Goal: Task Accomplishment & Management: Contribute content

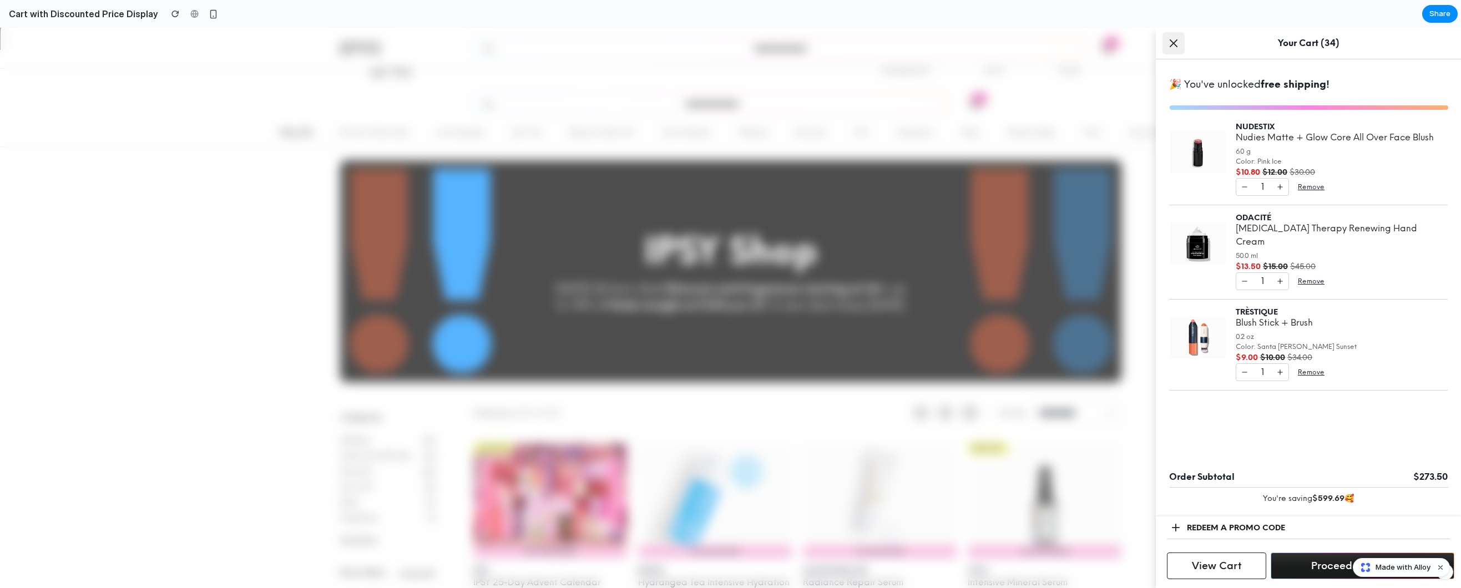
click at [1173, 42] on icon "button" at bounding box center [1174, 43] width 8 height 8
click at [1225, 567] on button "View Cart" at bounding box center [1216, 566] width 99 height 27
click at [1220, 525] on span "Redeem a Promo Code" at bounding box center [1317, 528] width 261 height 8
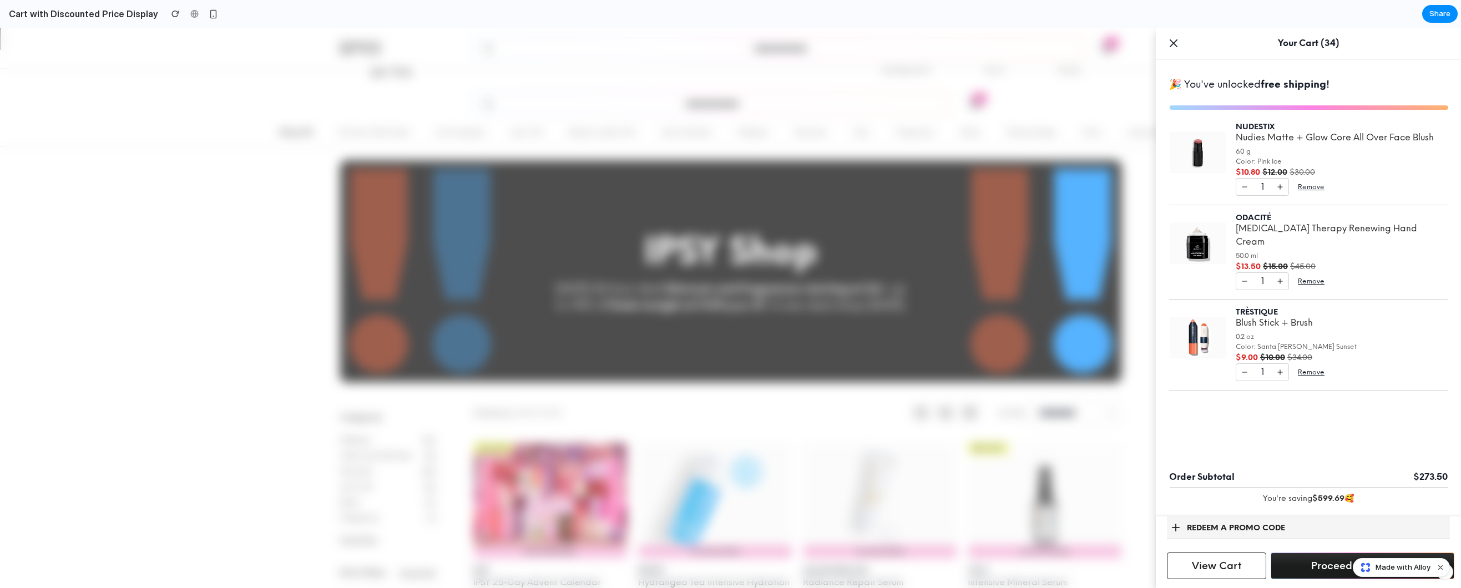
click at [1174, 528] on icon "button" at bounding box center [1176, 528] width 8 height 8
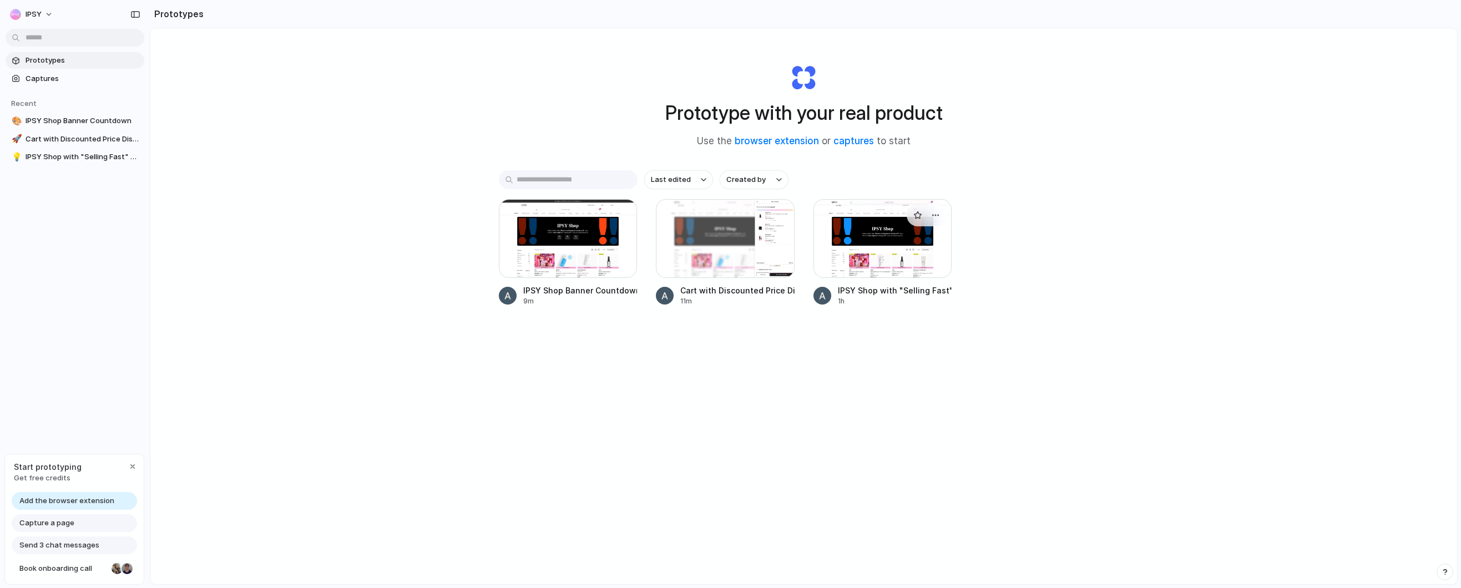
click at [853, 254] on div at bounding box center [882, 238] width 139 height 79
click at [47, 9] on button "IPSY" at bounding box center [32, 15] width 53 height 18
click at [264, 149] on div "Settings Invite members Change theme Sign out" at bounding box center [730, 294] width 1461 height 588
click at [264, 149] on div "Prototype with your real product Use the browser extension or captures to start…" at bounding box center [803, 335] width 1307 height 615
click at [43, 58] on span "Prototypes" at bounding box center [83, 60] width 114 height 11
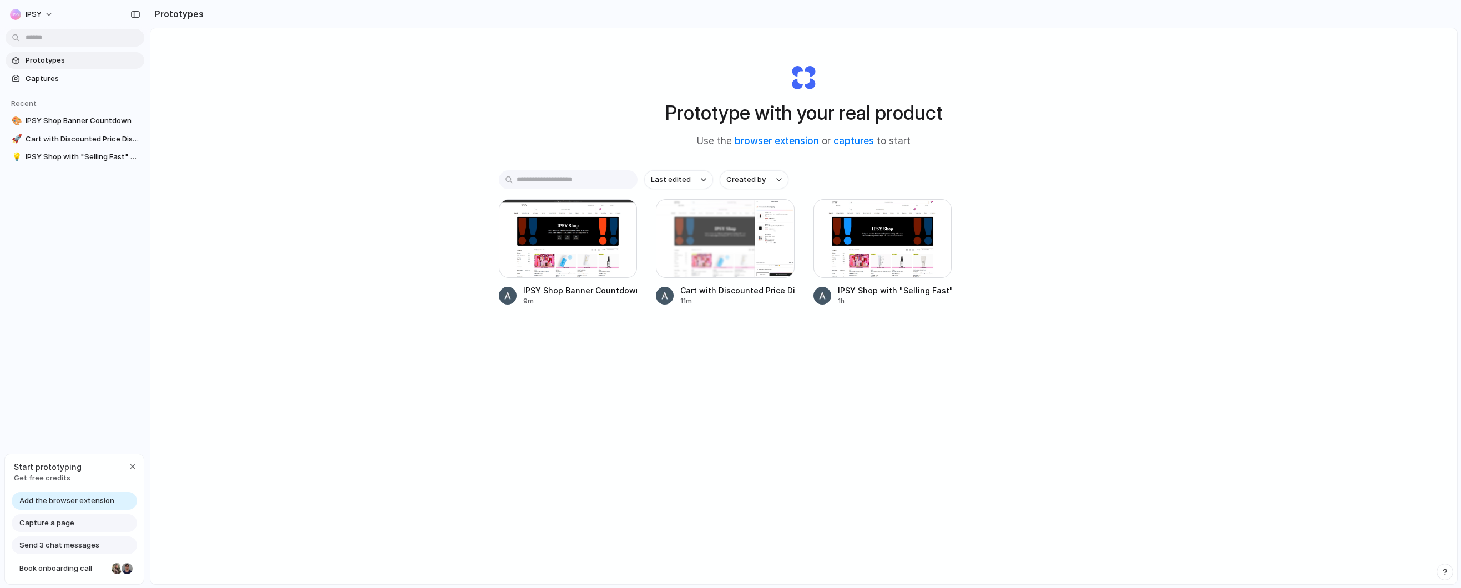
click at [88, 57] on span "Prototypes" at bounding box center [83, 60] width 114 height 11
click at [41, 80] on span "Captures" at bounding box center [83, 78] width 114 height 11
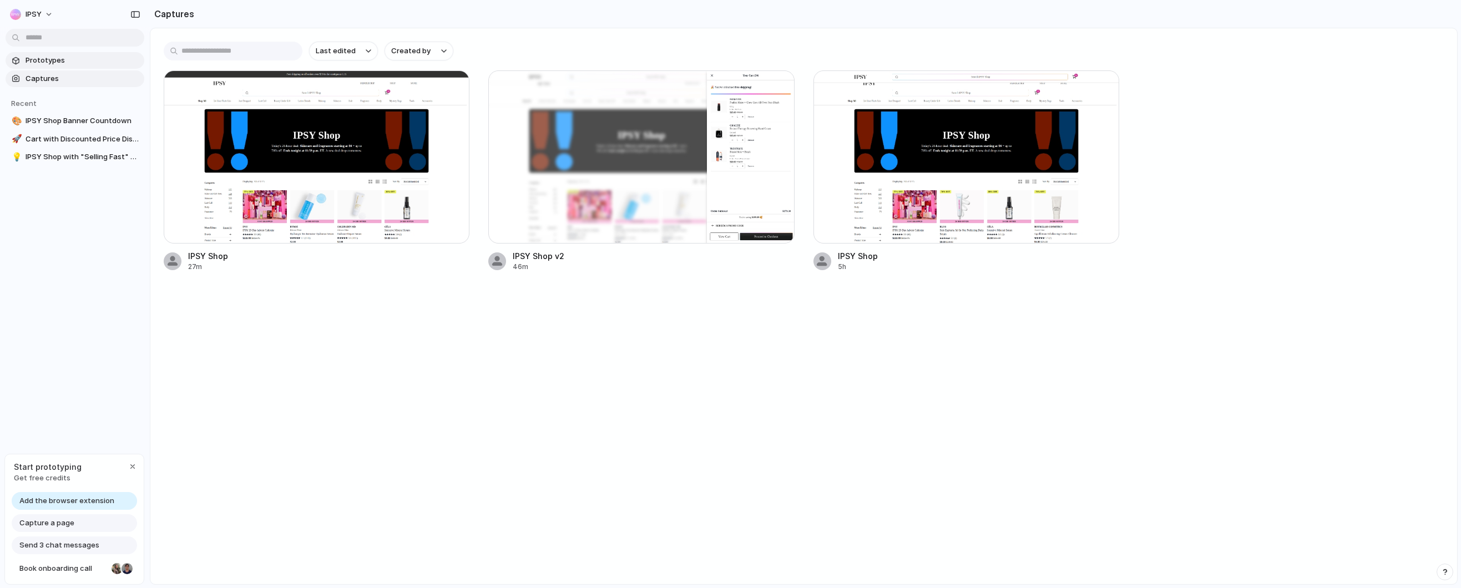
click at [40, 55] on span "Prototypes" at bounding box center [83, 60] width 114 height 11
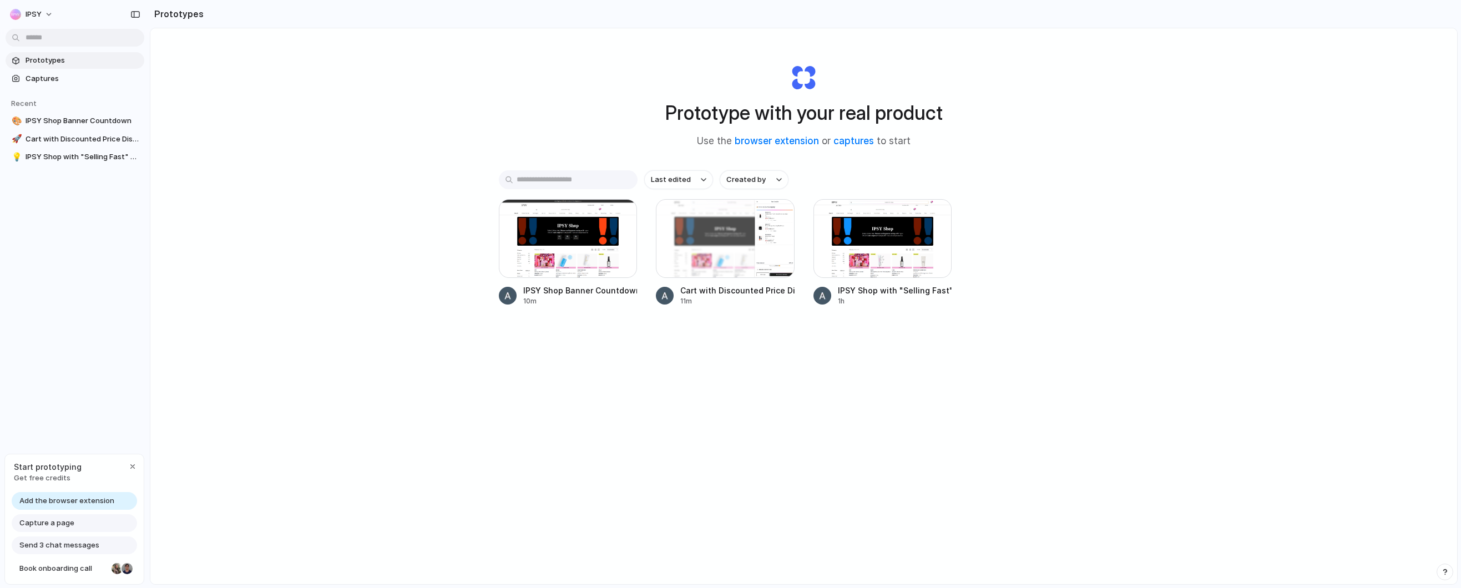
click at [50, 501] on span "Add the browser extension" at bounding box center [66, 501] width 95 height 11
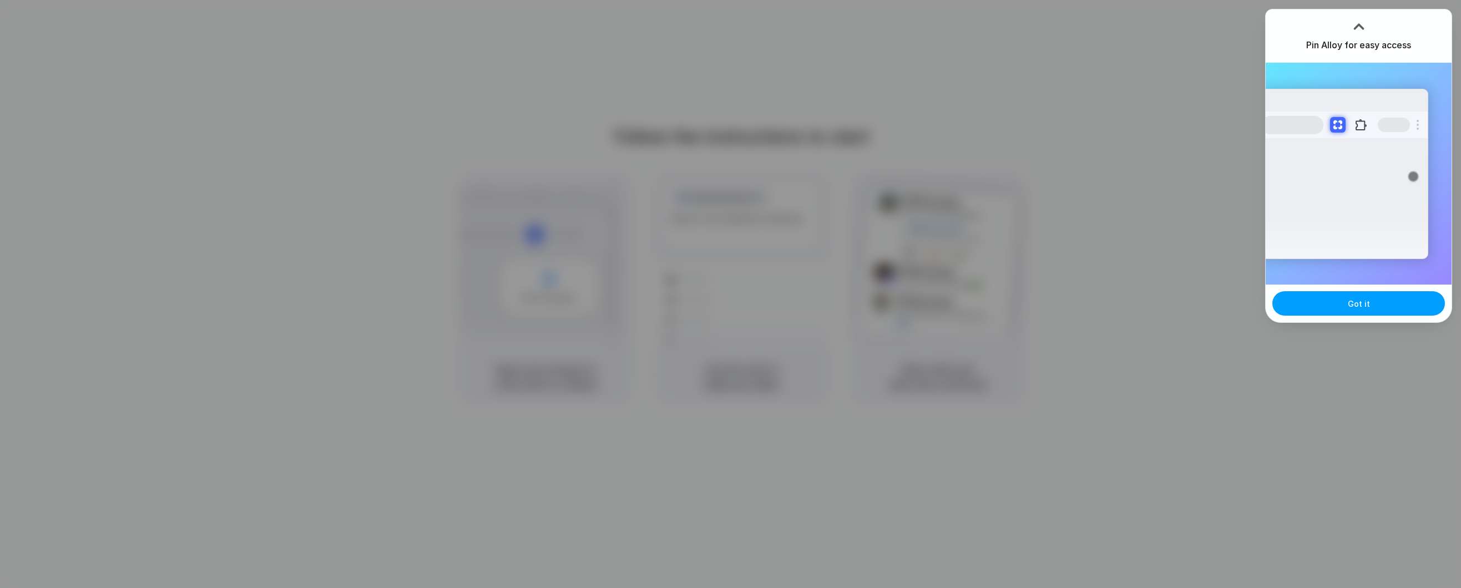
click at [1368, 306] on span "Got it" at bounding box center [1359, 304] width 22 height 12
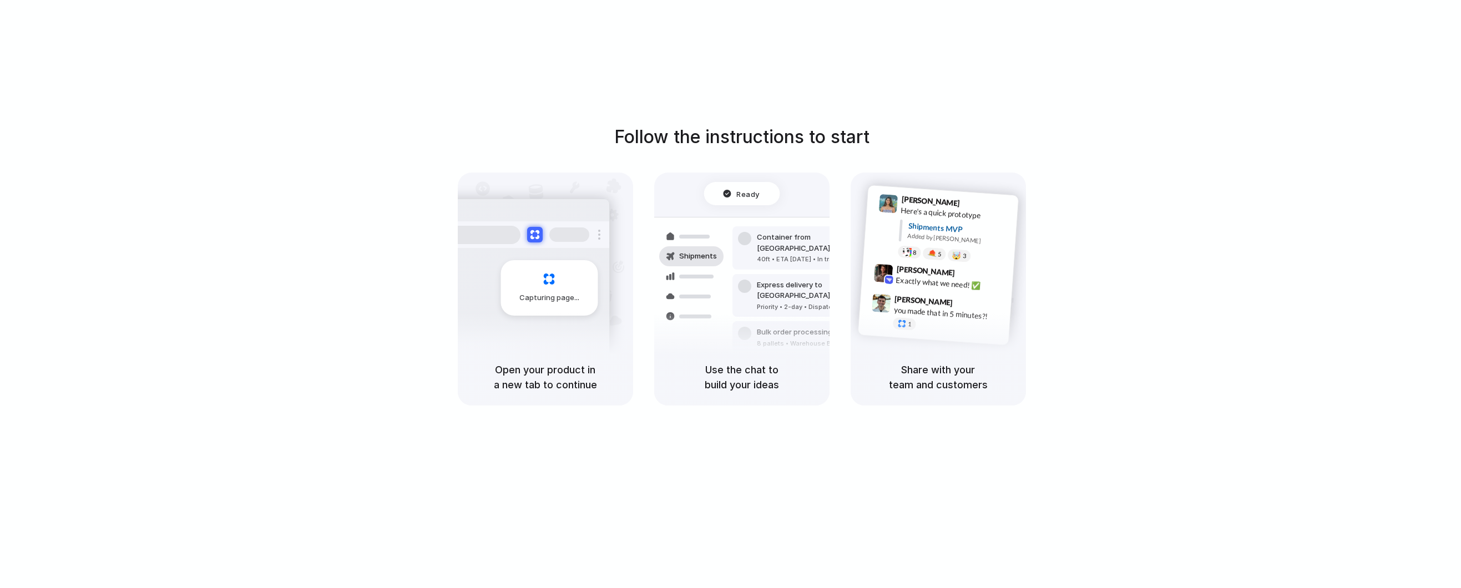
click at [744, 202] on div "Ready" at bounding box center [742, 193] width 76 height 23
click at [544, 295] on span "Capturing page" at bounding box center [550, 297] width 62 height 11
click at [557, 361] on div "Open your product in a new tab to continue" at bounding box center [545, 377] width 175 height 57
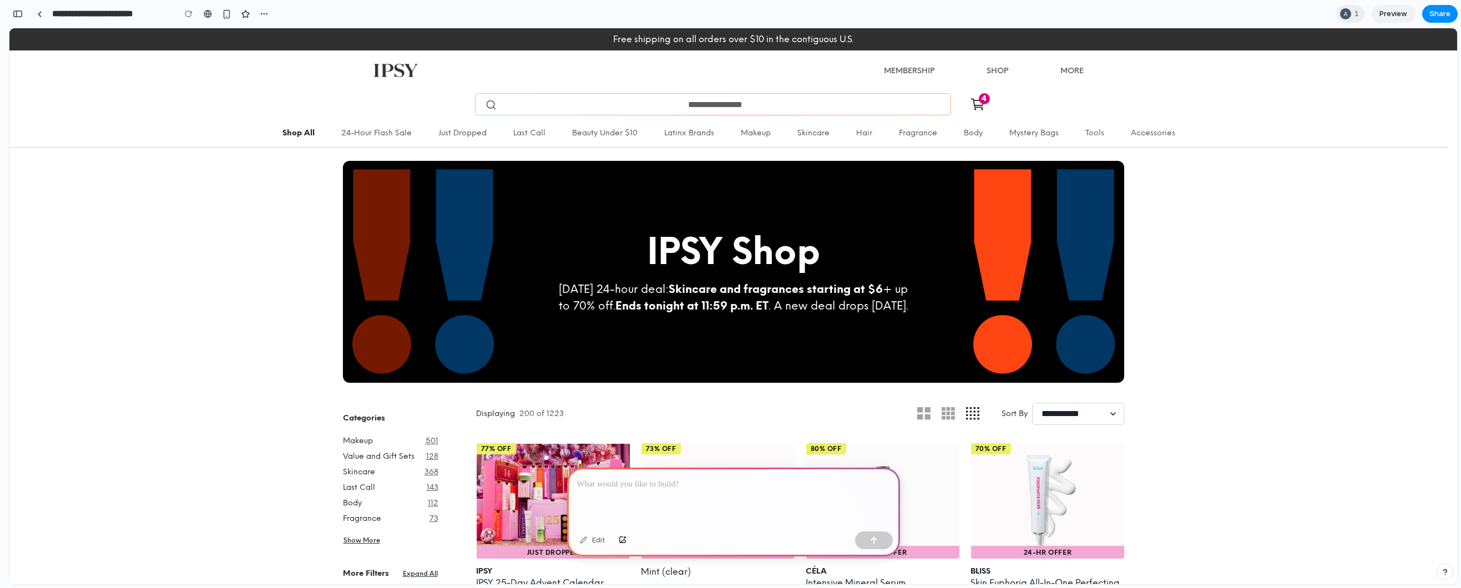
click at [695, 488] on p at bounding box center [733, 484] width 313 height 13
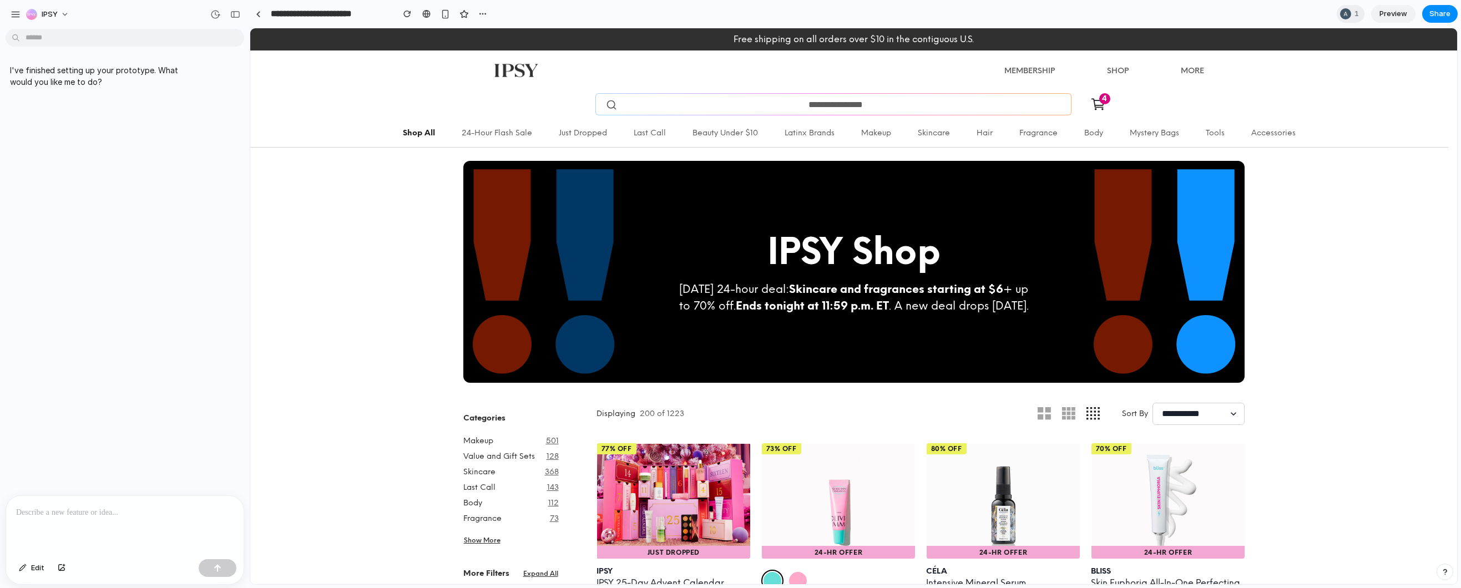
click at [127, 515] on p at bounding box center [125, 512] width 218 height 13
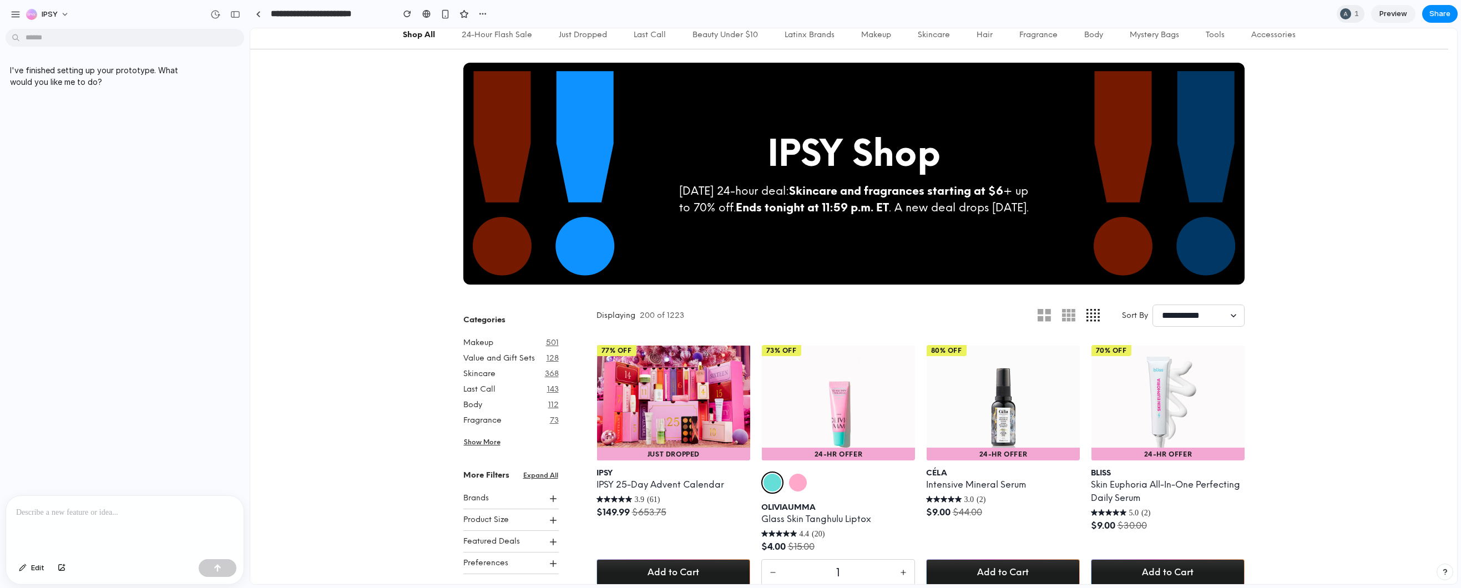
scroll to position [140, 0]
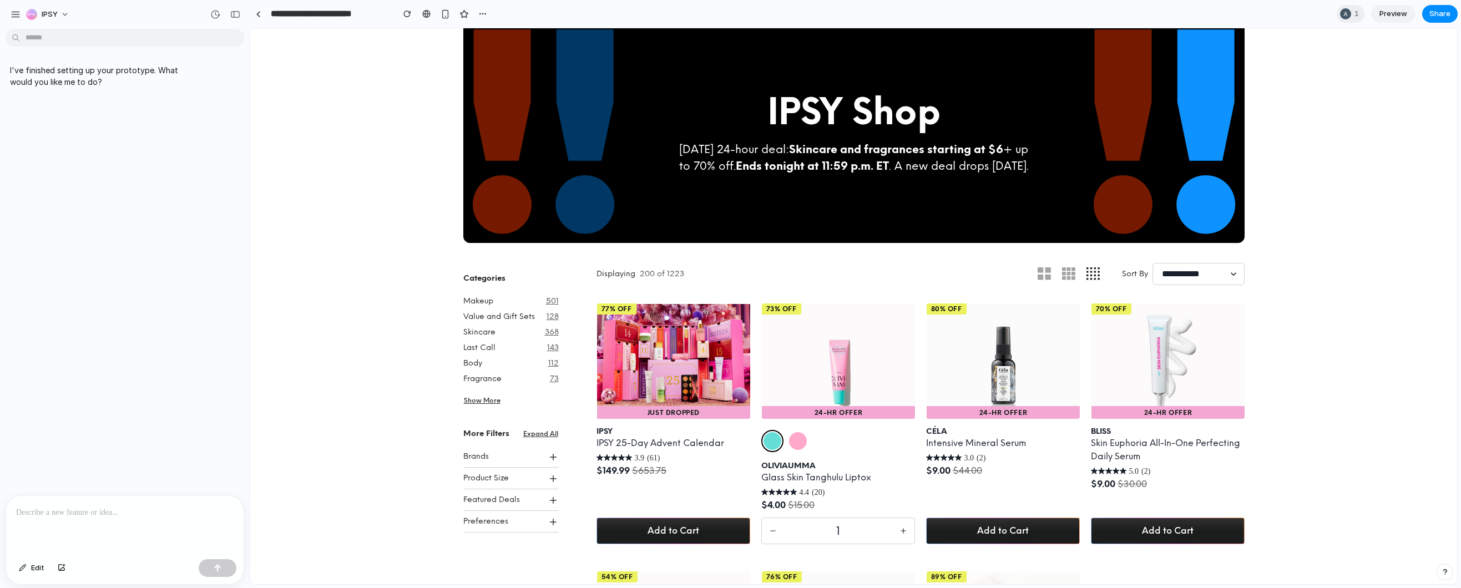
click at [111, 527] on div at bounding box center [124, 525] width 237 height 59
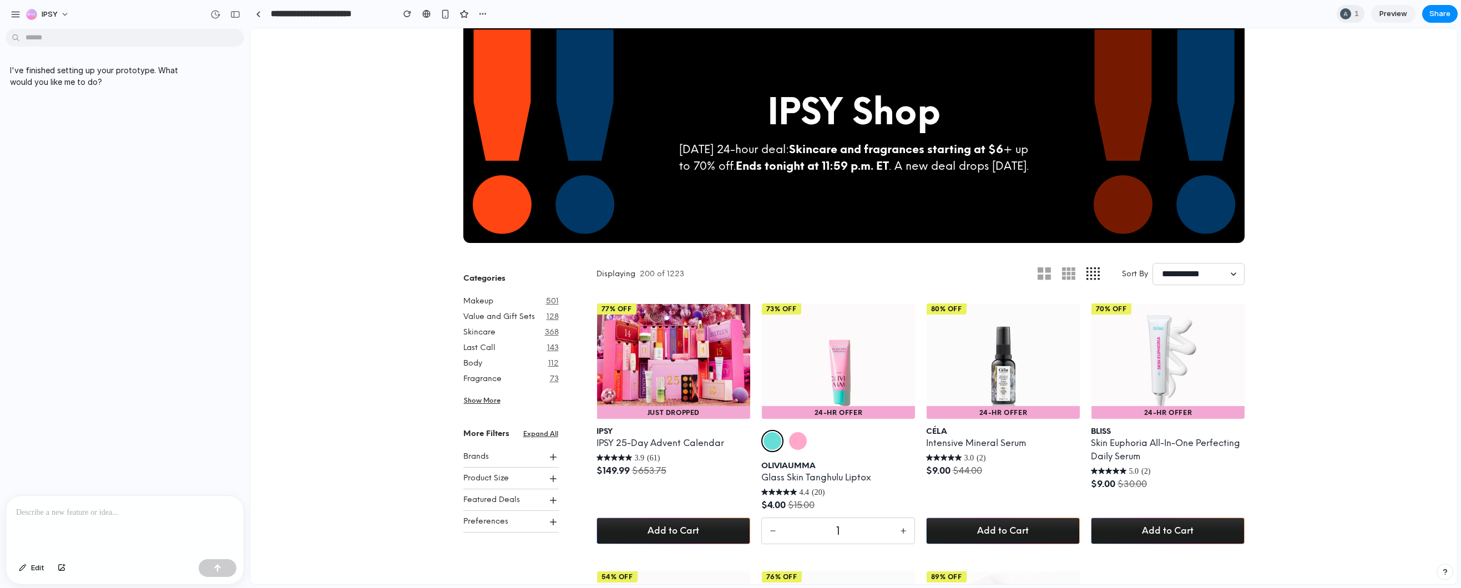
click at [148, 522] on div at bounding box center [124, 525] width 237 height 59
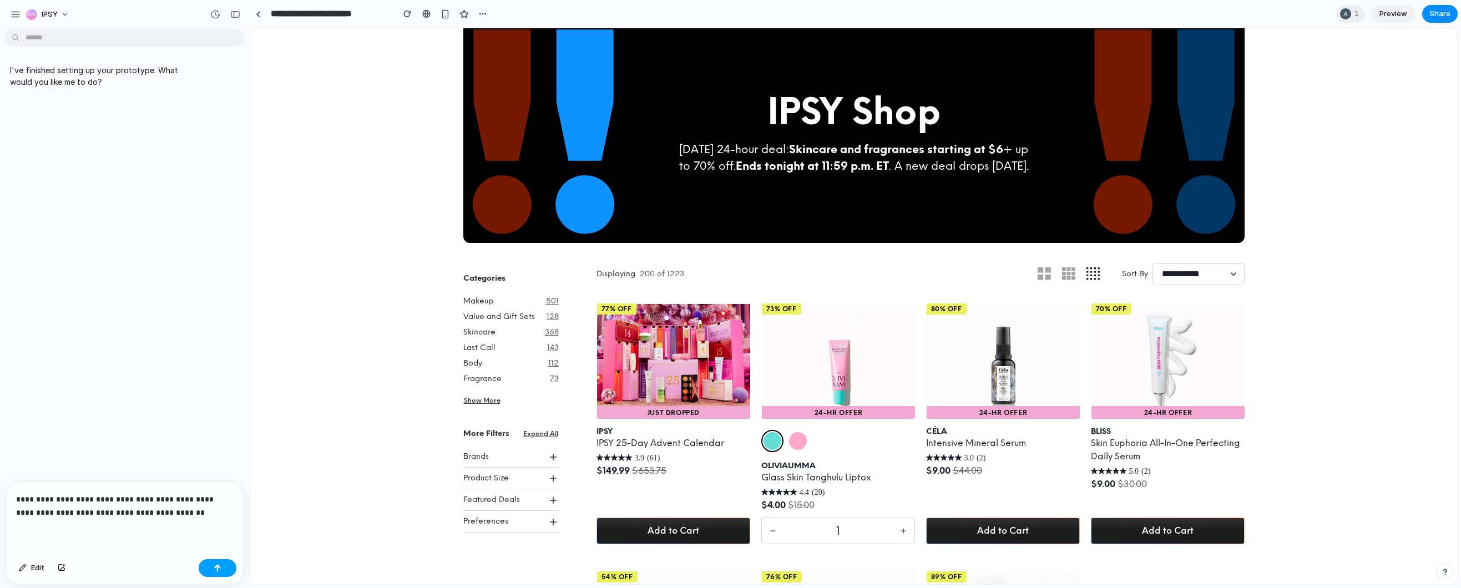
click at [214, 568] on div "button" at bounding box center [218, 568] width 8 height 8
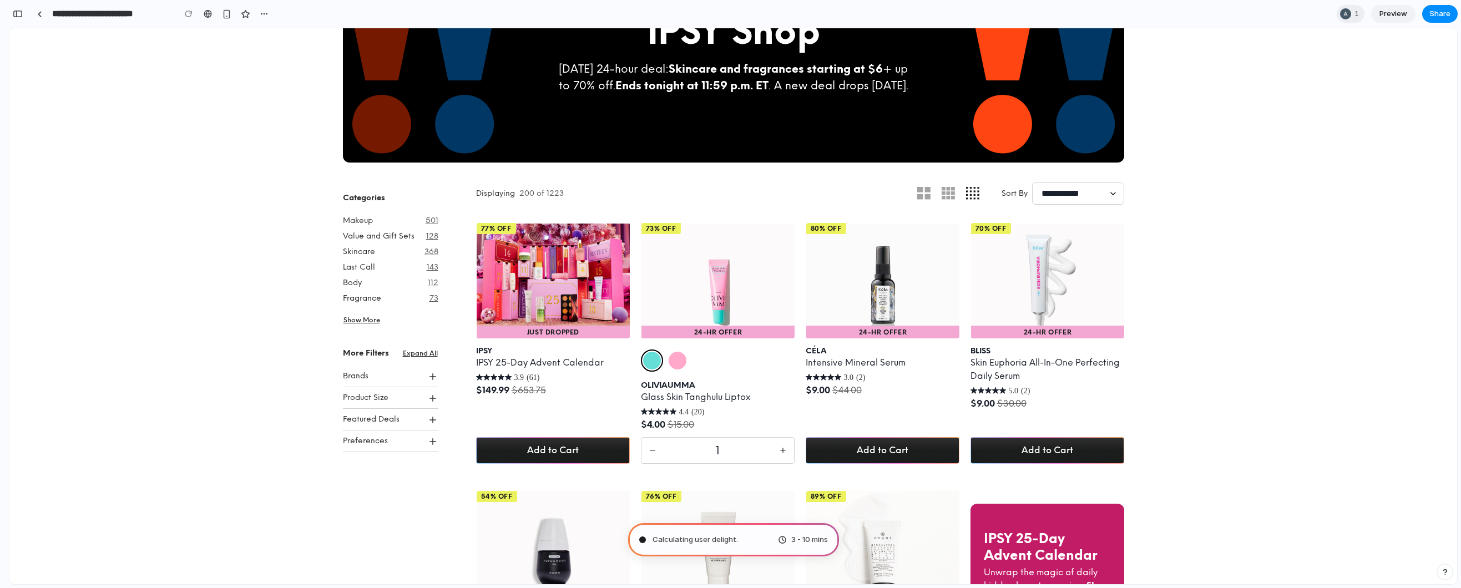
scroll to position [224, 0]
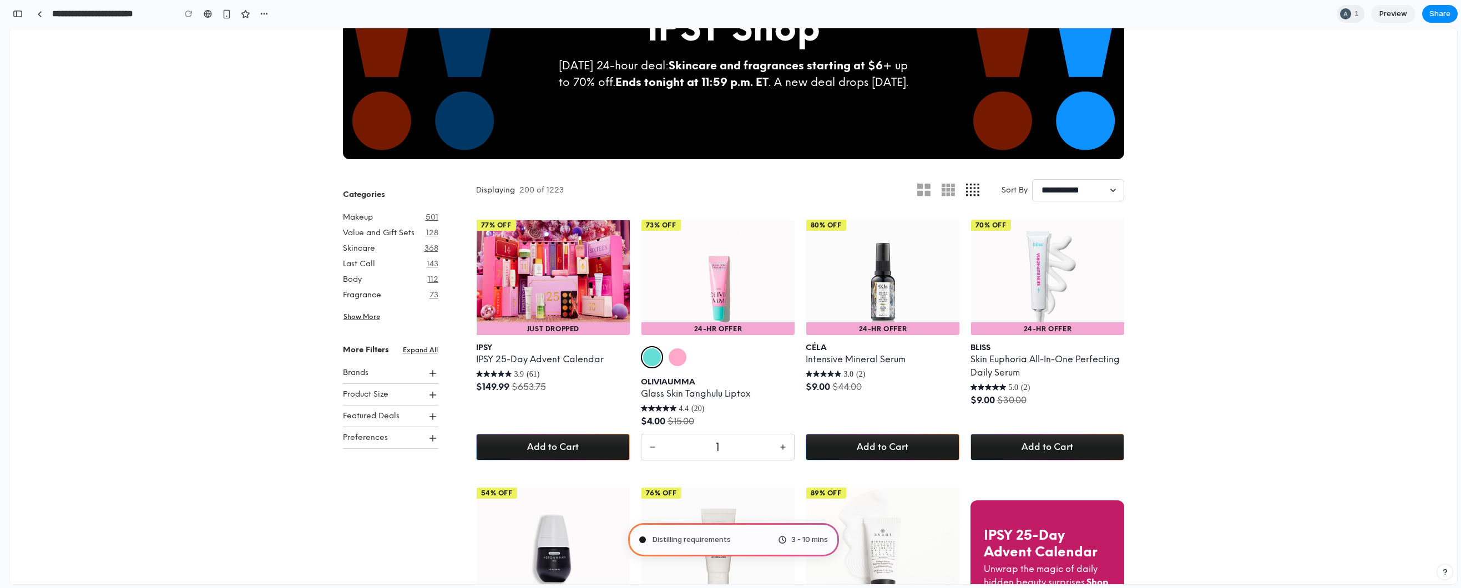
type input "**********"
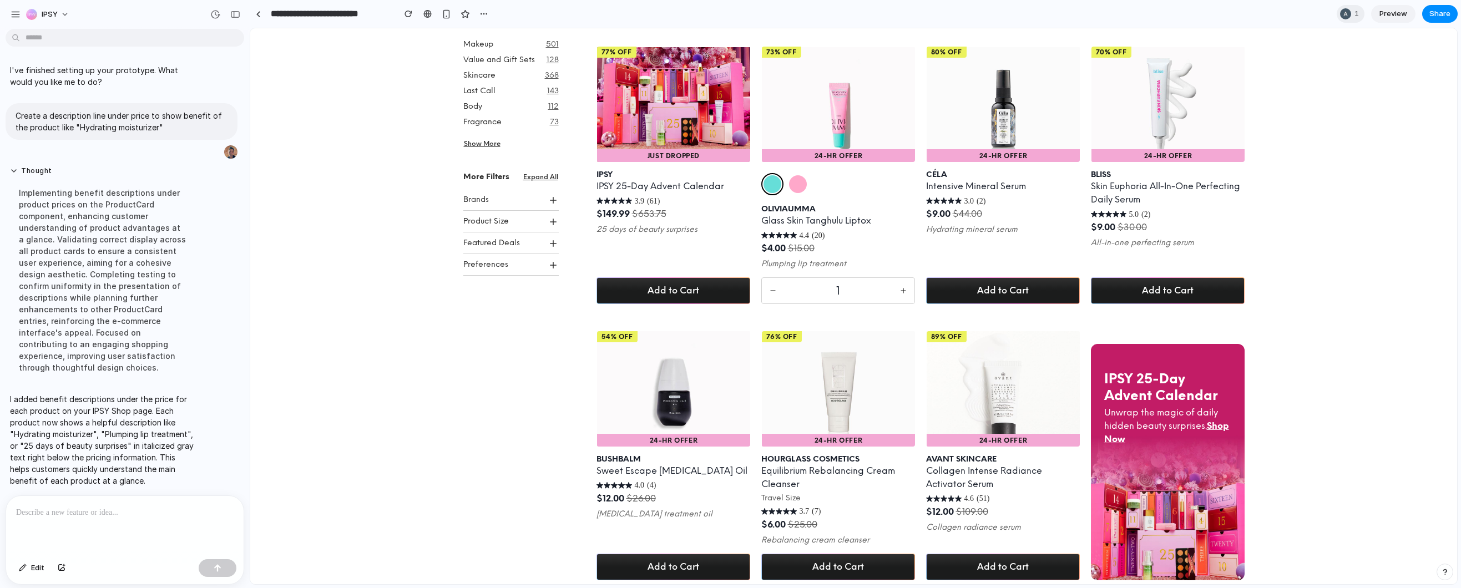
scroll to position [146, 0]
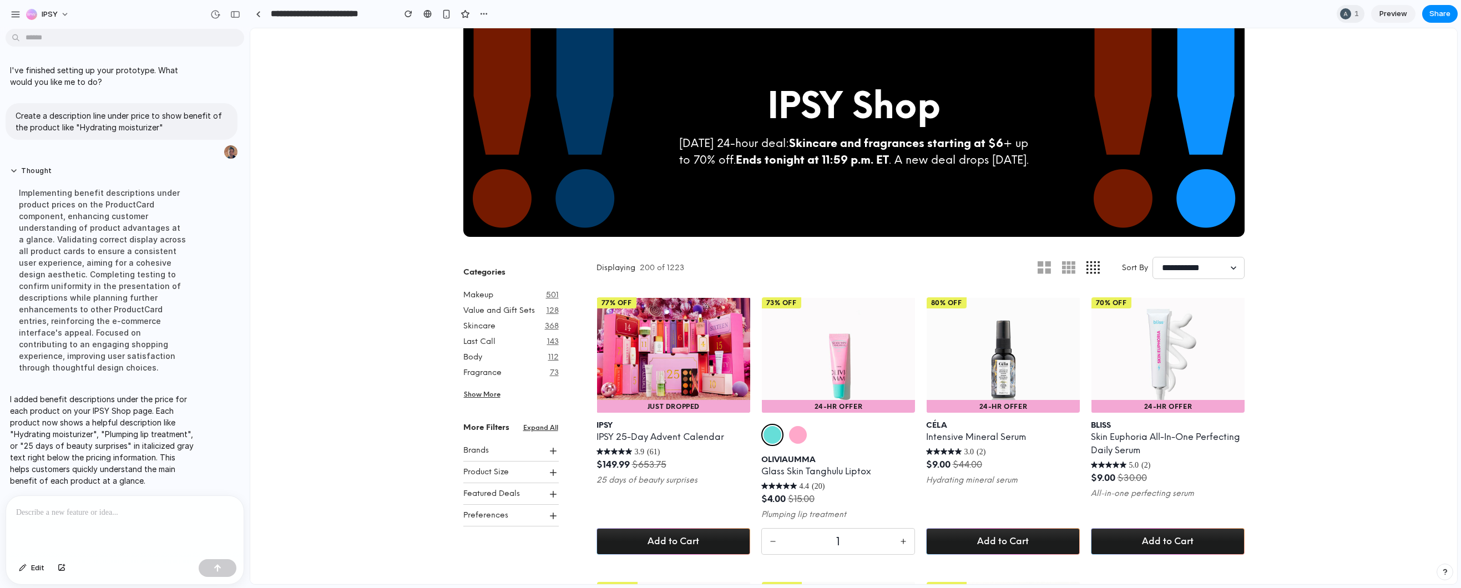
click at [1395, 12] on span "Preview" at bounding box center [1393, 13] width 28 height 11
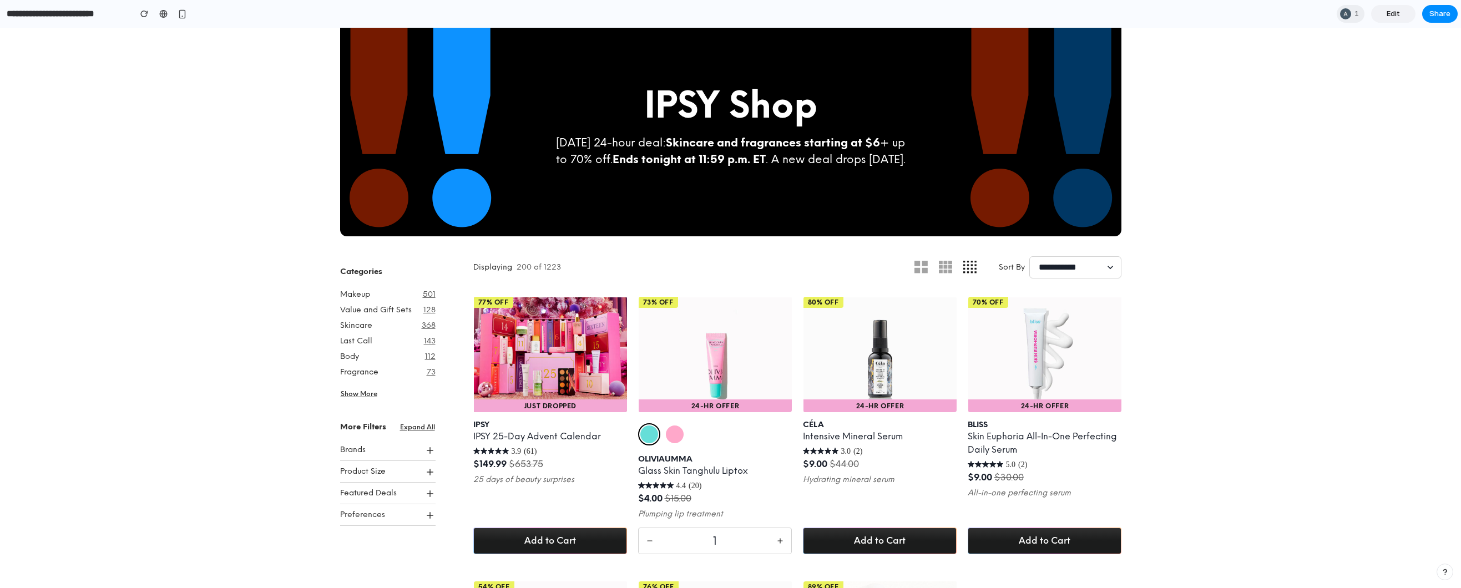
click at [269, 11] on section "**********" at bounding box center [729, 14] width 1458 height 28
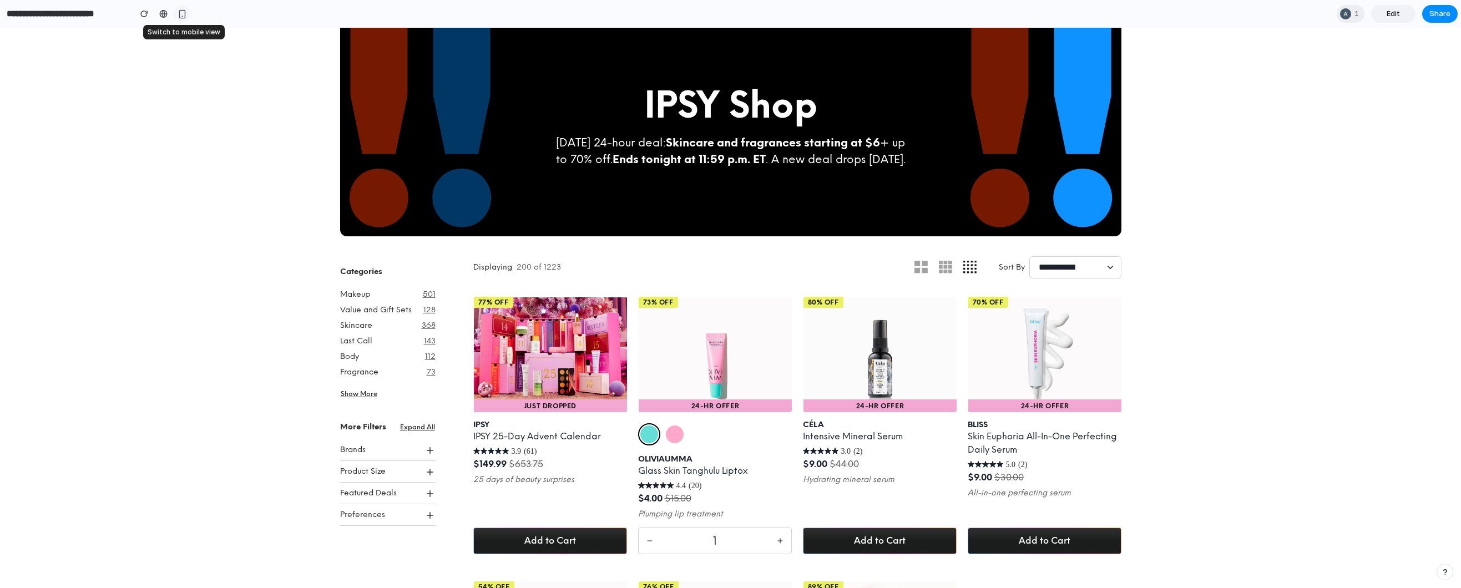
click at [180, 13] on div "button" at bounding box center [182, 13] width 9 height 9
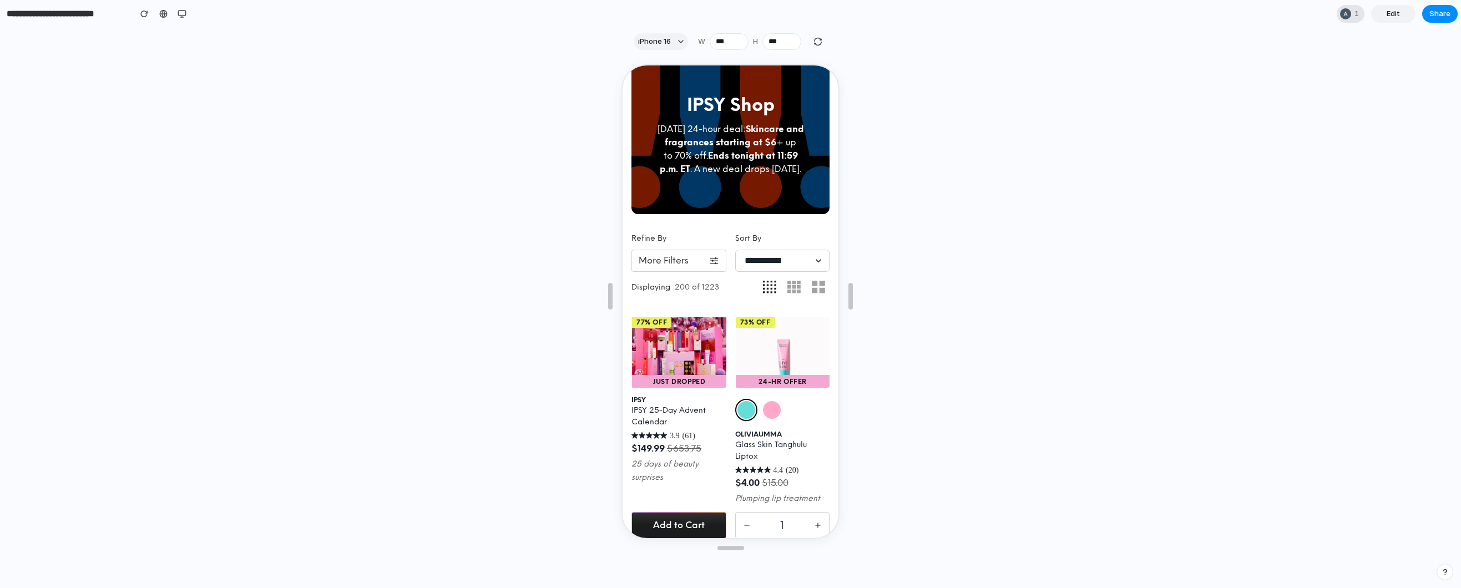
click at [1356, 11] on span "1" at bounding box center [1359, 13] width 8 height 11
click at [1416, 63] on div "Seen by Alexia Borchgrevink" at bounding box center [730, 294] width 1461 height 588
click at [181, 12] on div "button" at bounding box center [182, 13] width 9 height 9
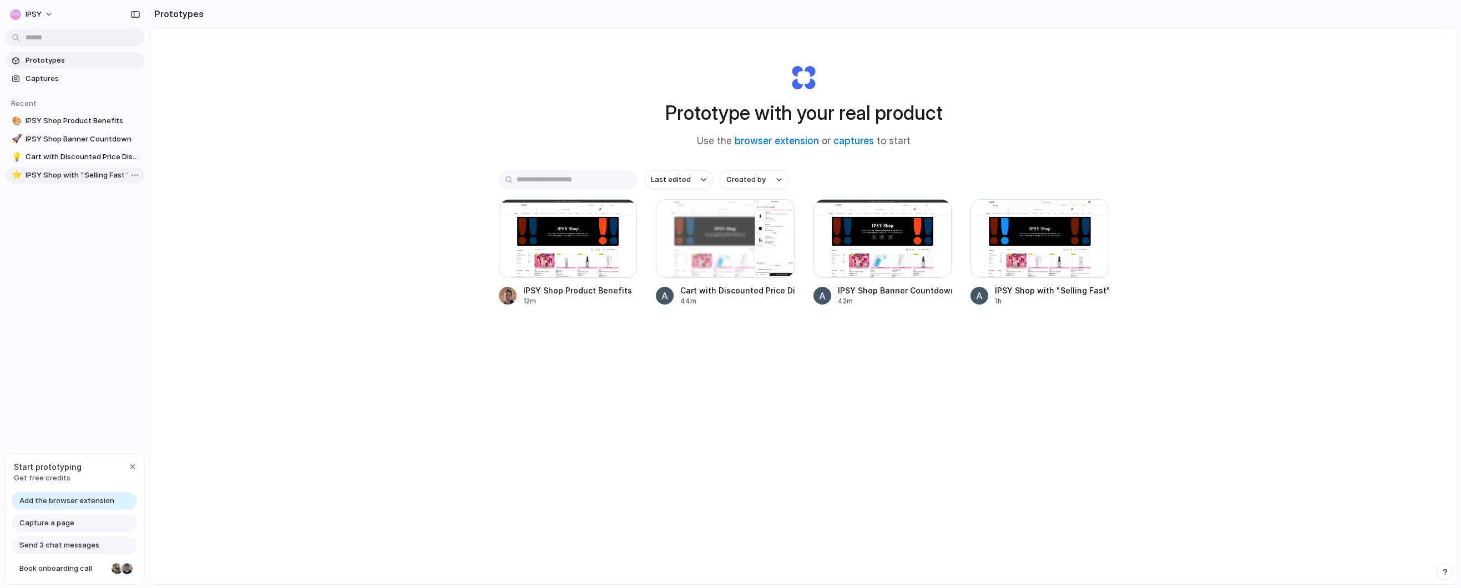
click at [85, 173] on span "IPSY Shop with "Selling Fast" Banners" at bounding box center [83, 175] width 114 height 11
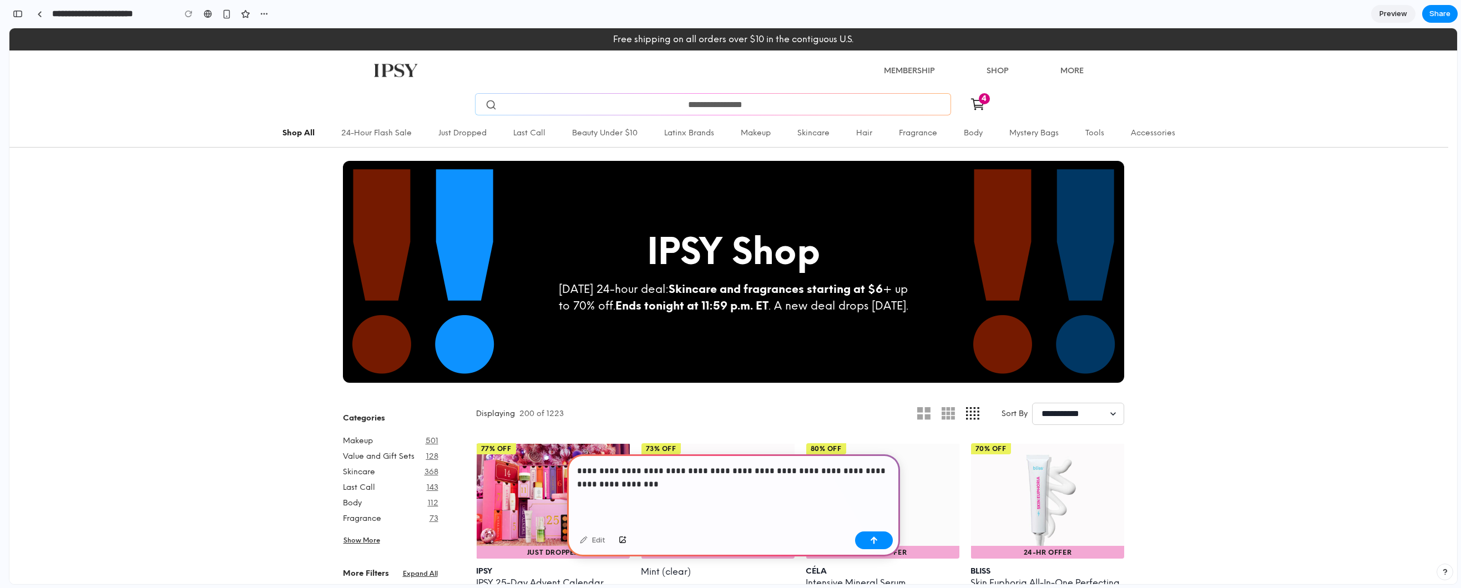
click at [586, 483] on p "**********" at bounding box center [733, 477] width 313 height 27
click at [868, 543] on button "button" at bounding box center [874, 541] width 38 height 18
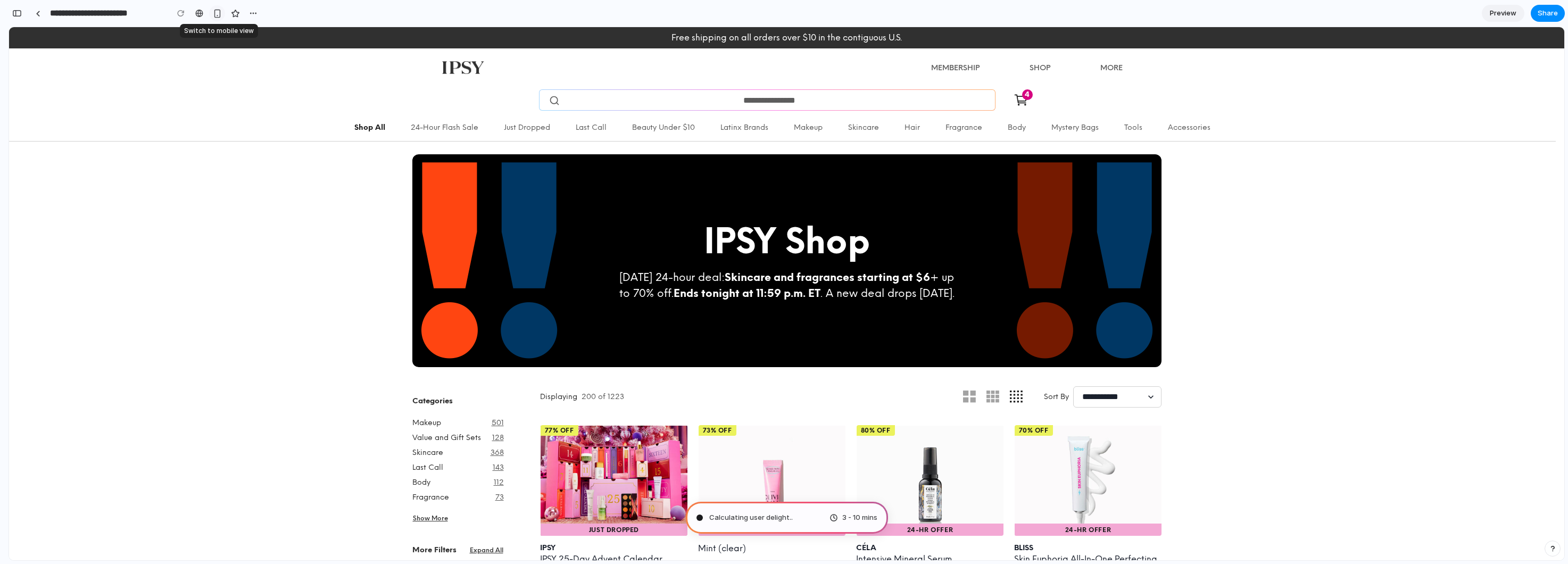
click at [216, 12] on div "button" at bounding box center [217, 12] width 9 height 9
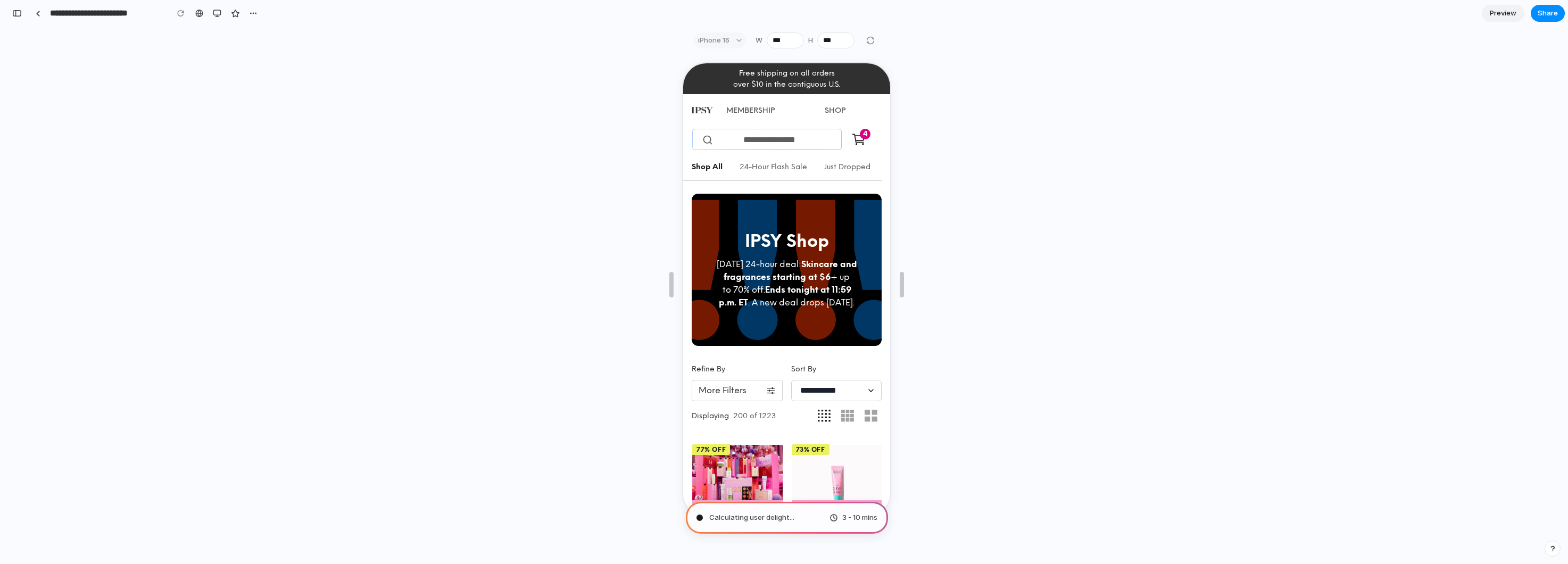
click at [735, 40] on div "iPhone 16" at bounding box center [720, 40] width 52 height 16
click at [738, 37] on div "iPhone 16" at bounding box center [720, 40] width 52 height 16
click at [738, 39] on div "iPhone 16" at bounding box center [720, 40] width 52 height 16
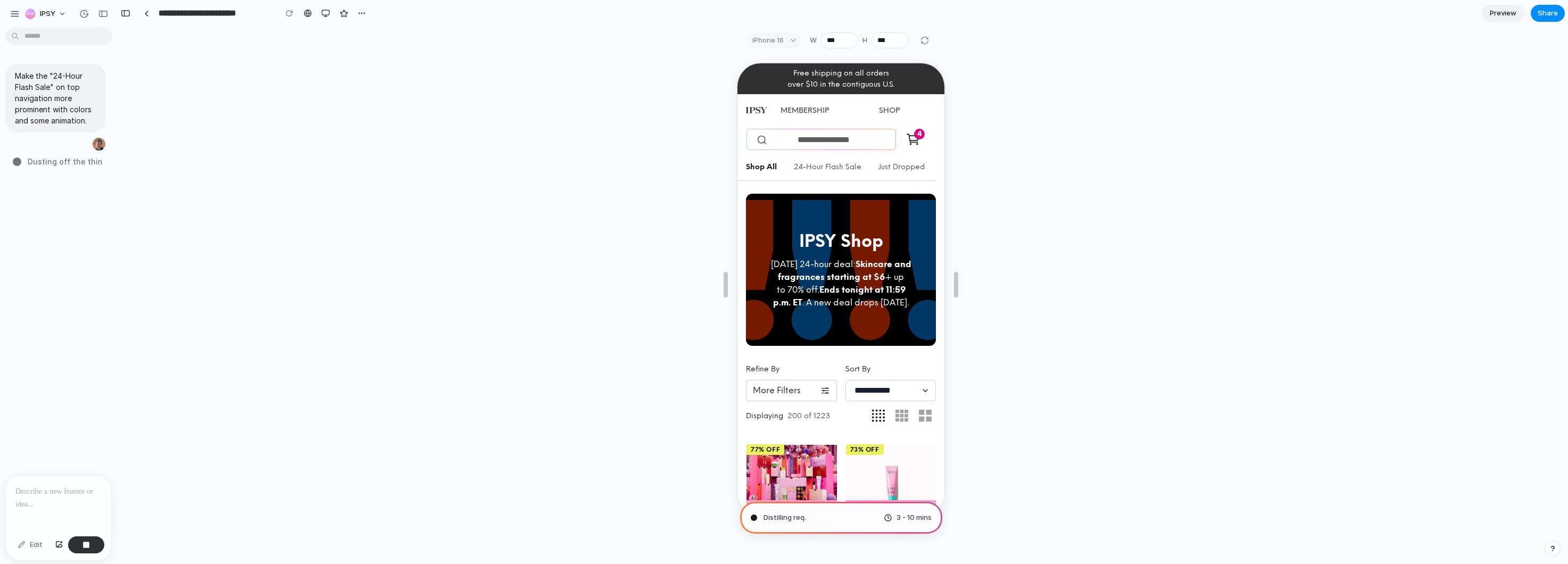
type input "**********"
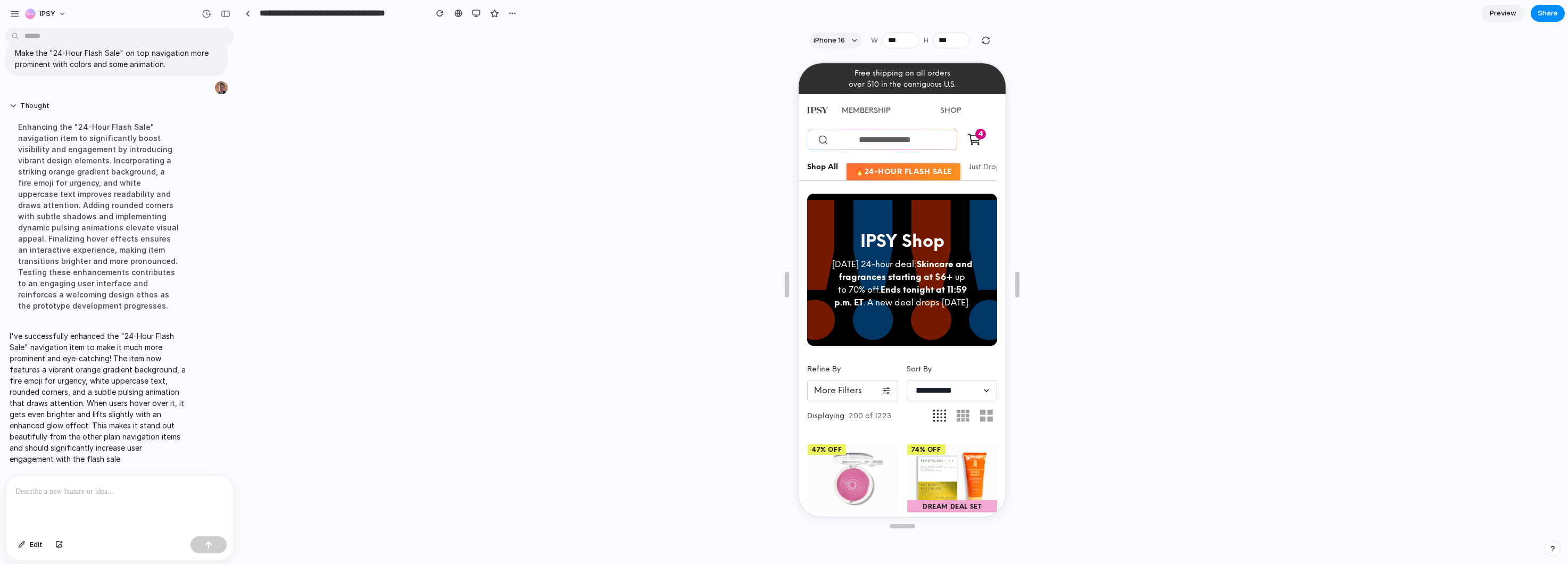
scroll to position [23, 0]
click at [57, 496] on p at bounding box center [120, 491] width 209 height 12
click at [214, 550] on button "button" at bounding box center [209, 545] width 36 height 17
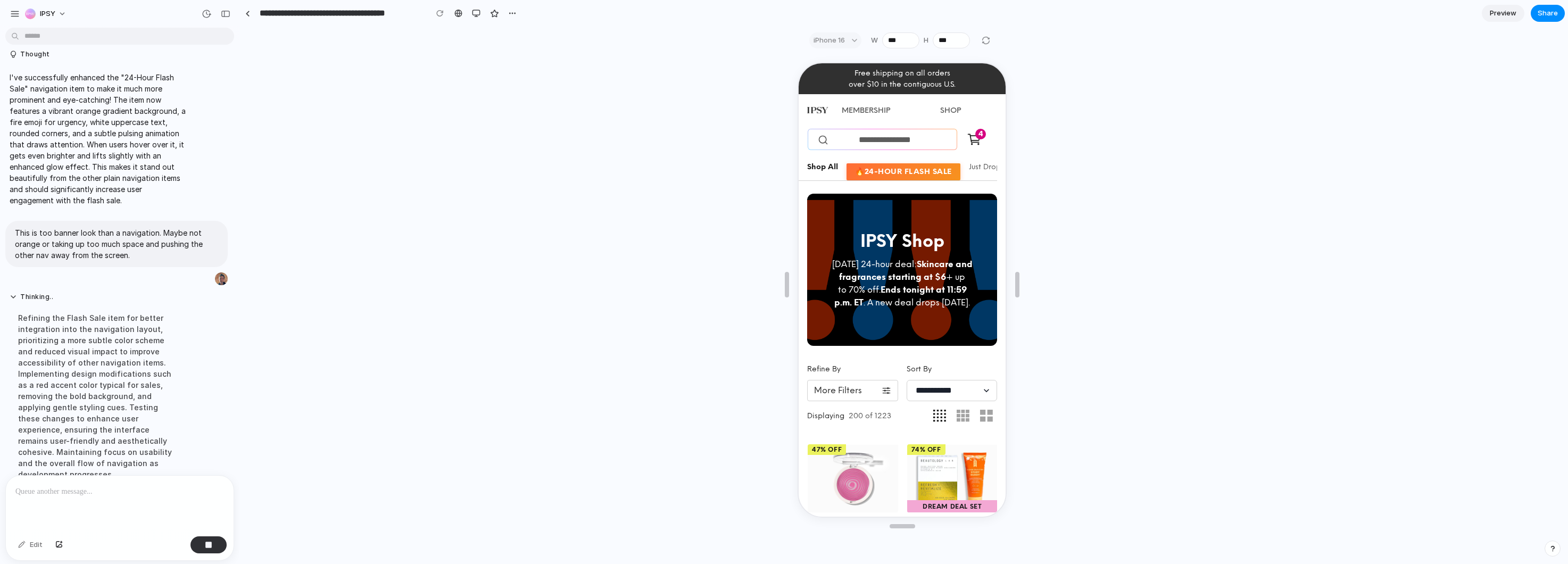
scroll to position [109, 0]
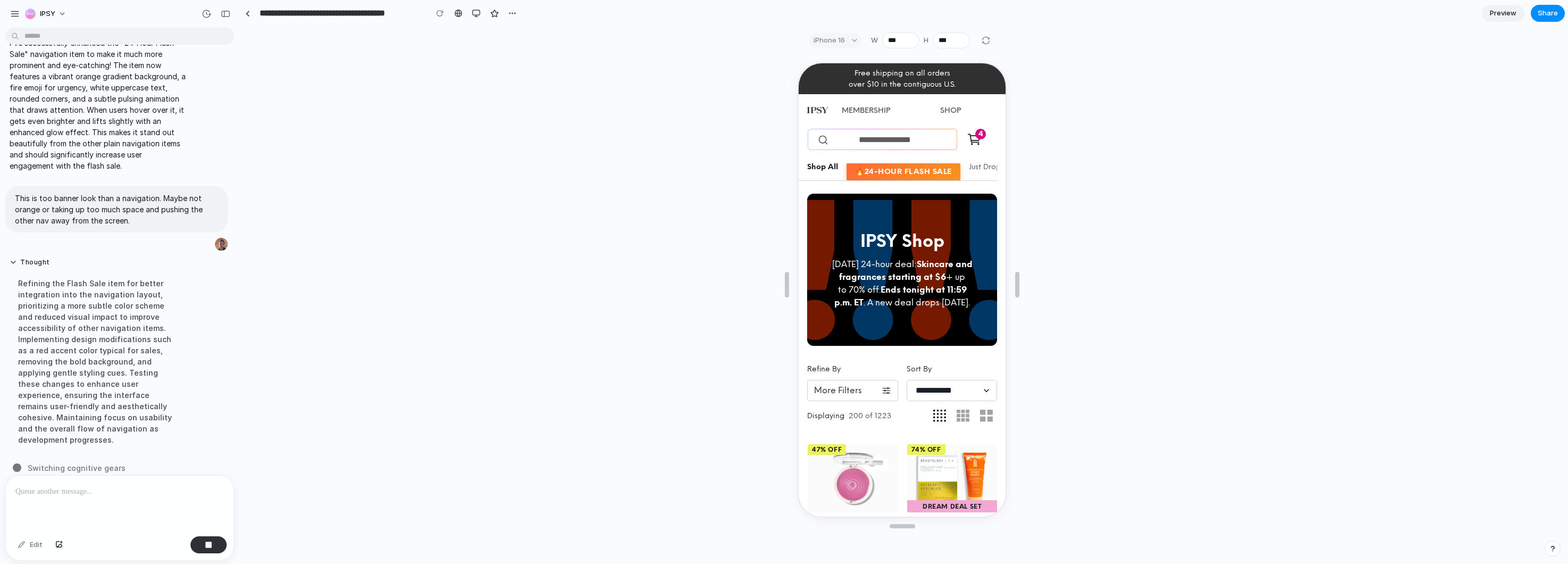
click at [125, 499] on div at bounding box center [119, 504] width 227 height 57
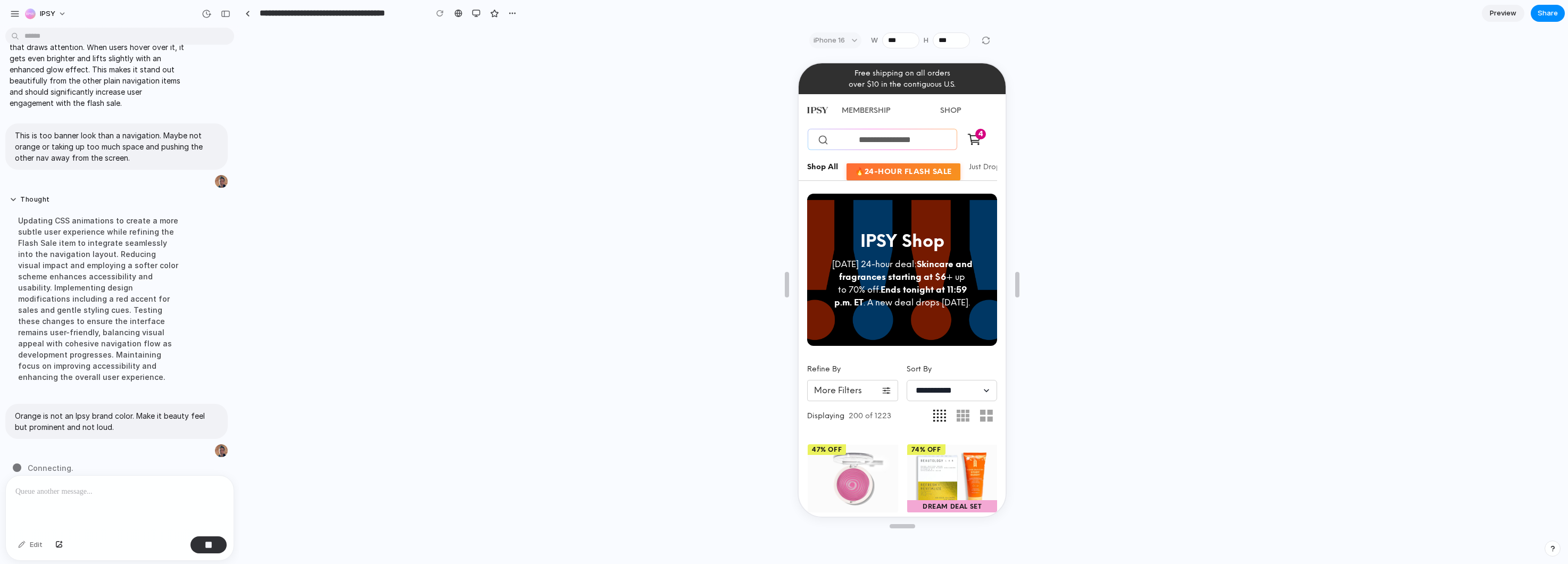
click at [427, 423] on div at bounding box center [901, 307] width 1324 height 506
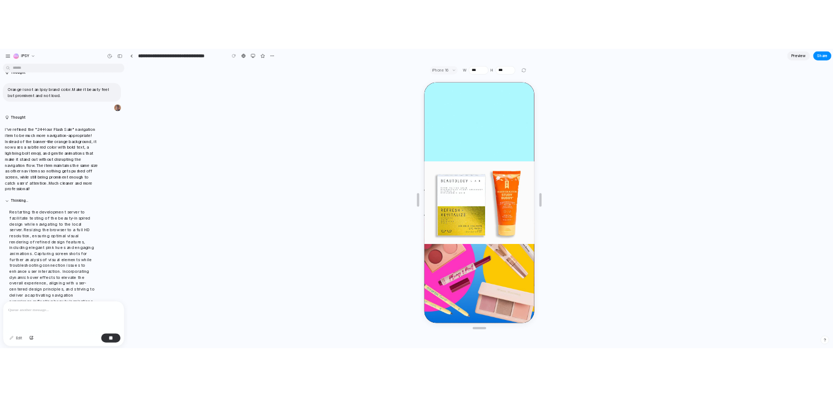
scroll to position [377, 0]
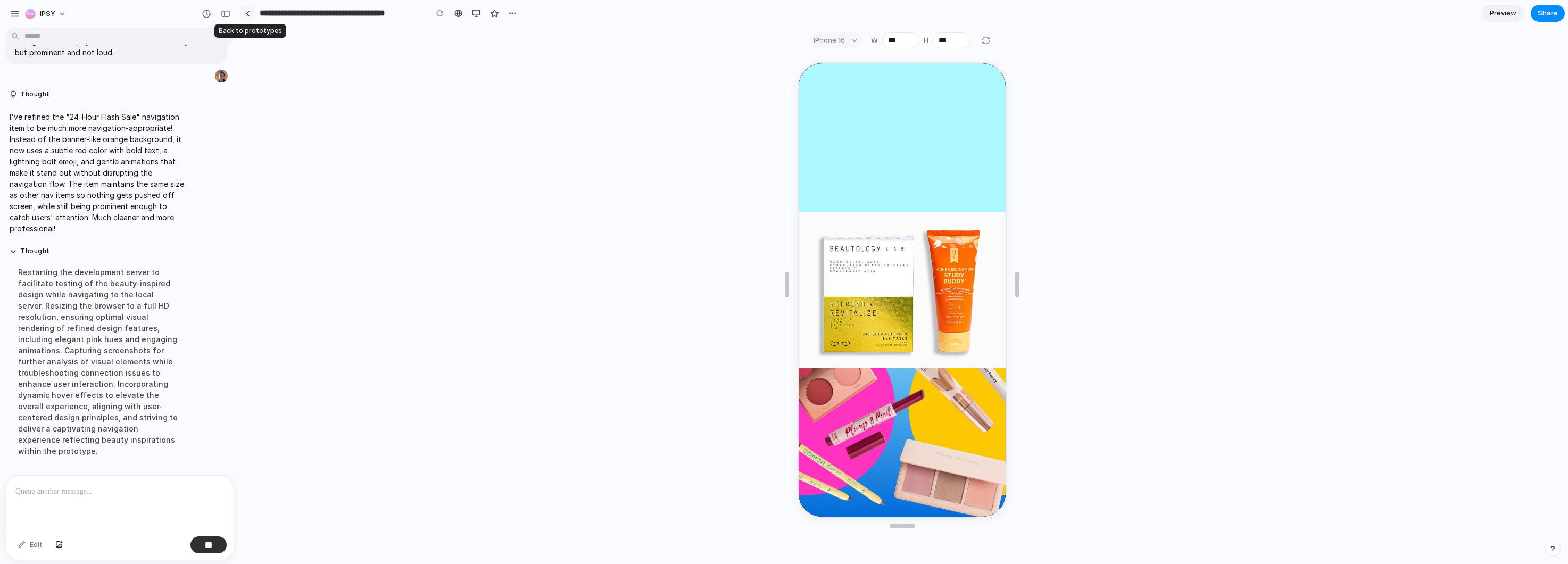
click at [249, 14] on div at bounding box center [247, 13] width 5 height 6
